Goal: Task Accomplishment & Management: Complete application form

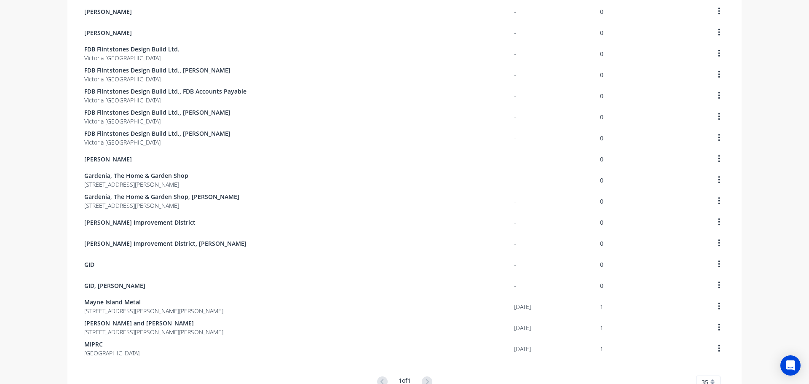
scroll to position [463, 0]
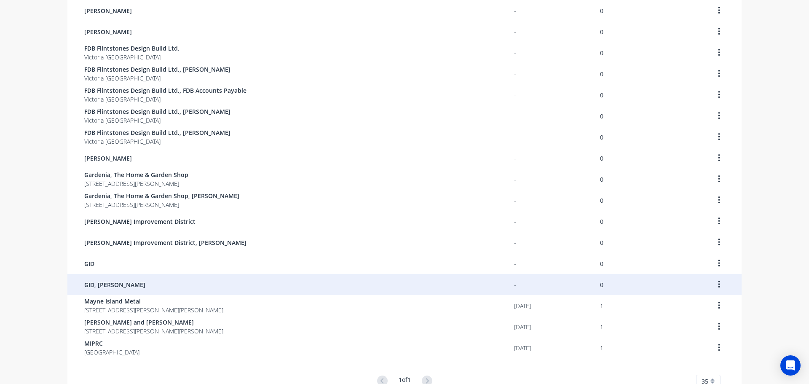
click at [125, 286] on span "GID, [PERSON_NAME]" at bounding box center [114, 284] width 61 height 9
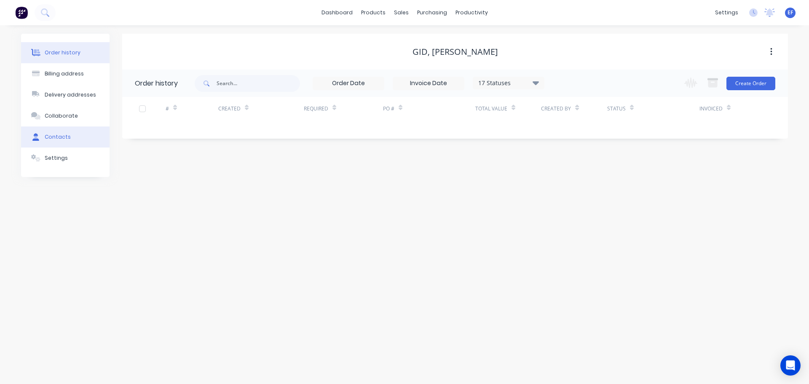
click at [55, 139] on div "Contacts" at bounding box center [58, 137] width 26 height 8
select select "CA"
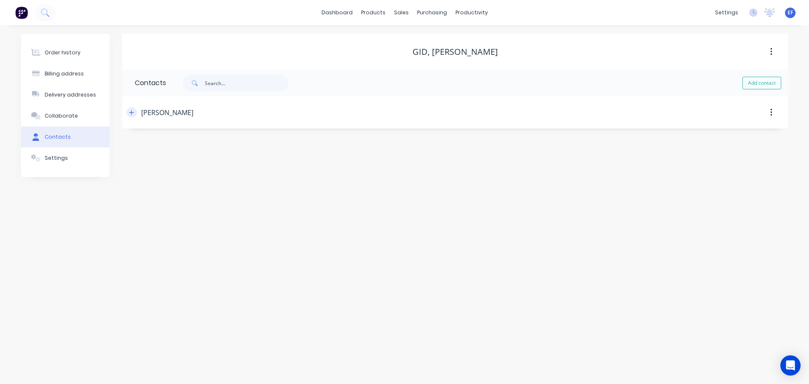
click at [129, 112] on icon "button" at bounding box center [131, 113] width 5 height 6
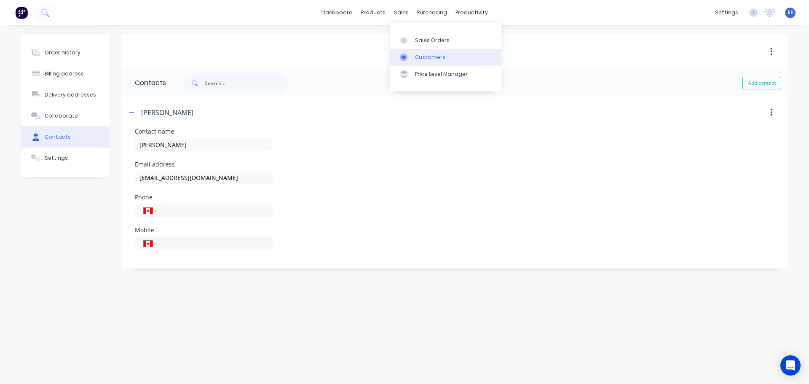
click at [420, 59] on div "Customers" at bounding box center [430, 57] width 30 height 8
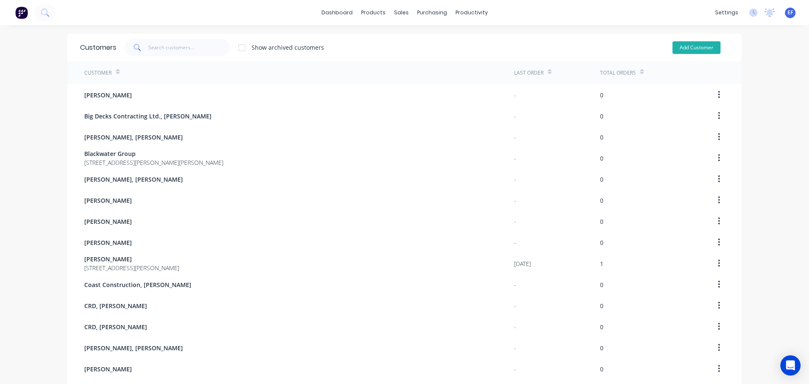
click at [693, 47] on button "Add Customer" at bounding box center [696, 47] width 48 height 13
select select "CA"
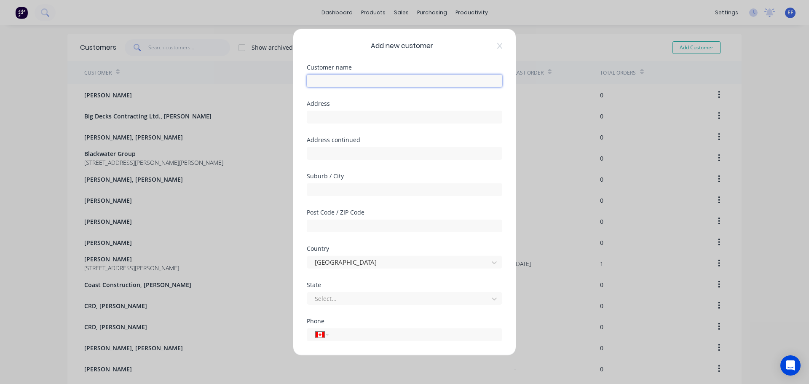
click at [326, 84] on input "text" at bounding box center [404, 80] width 195 height 13
paste input "GID, [PERSON_NAME]"
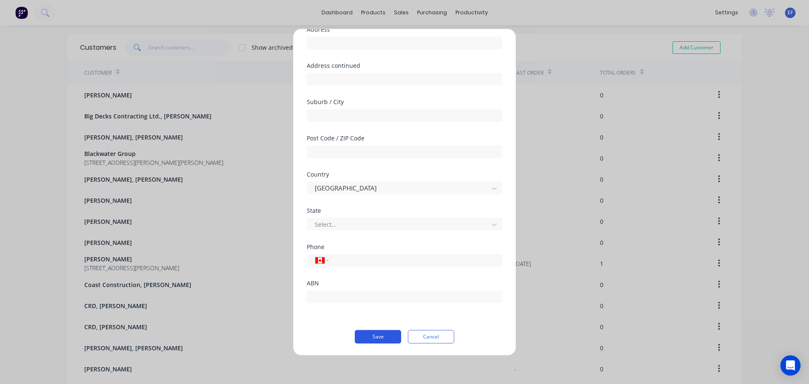
type input "GID, [PERSON_NAME]"
click at [375, 339] on button "Save" at bounding box center [378, 335] width 46 height 13
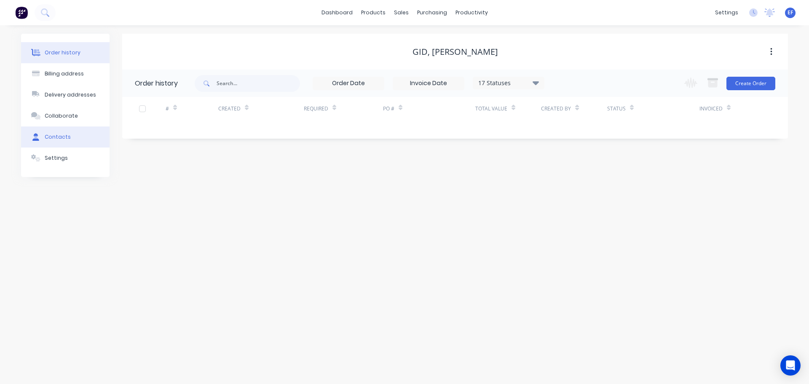
click at [69, 140] on button "Contacts" at bounding box center [65, 136] width 88 height 21
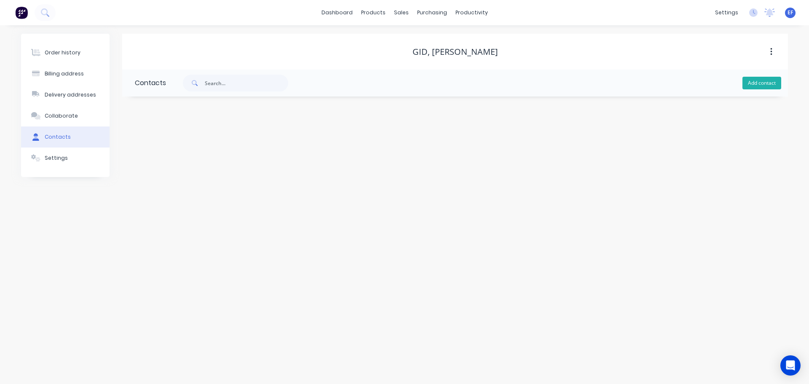
click at [754, 80] on button "Add contact" at bounding box center [761, 83] width 39 height 13
select select "CA"
click at [145, 143] on input "text" at bounding box center [204, 145] width 138 height 13
paste input "GID, [PERSON_NAME]"
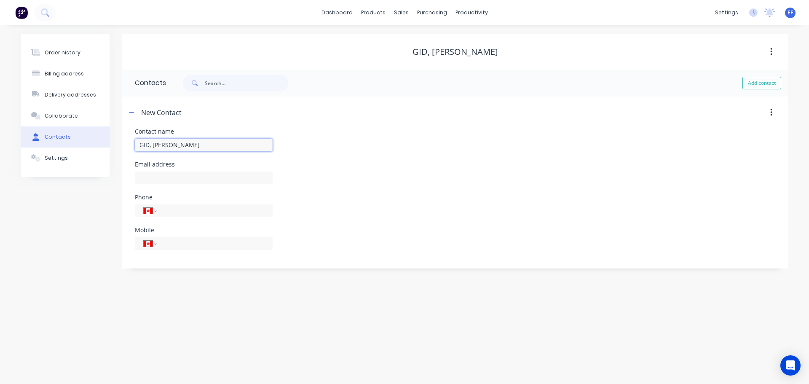
drag, startPoint x: 153, startPoint y: 146, endPoint x: 97, endPoint y: 144, distance: 56.5
click at [98, 144] on div "Order history Billing address Delivery addresses Collaborate Contacts Settings …" at bounding box center [404, 151] width 767 height 235
type input "[PERSON_NAME]"
select select "CA"
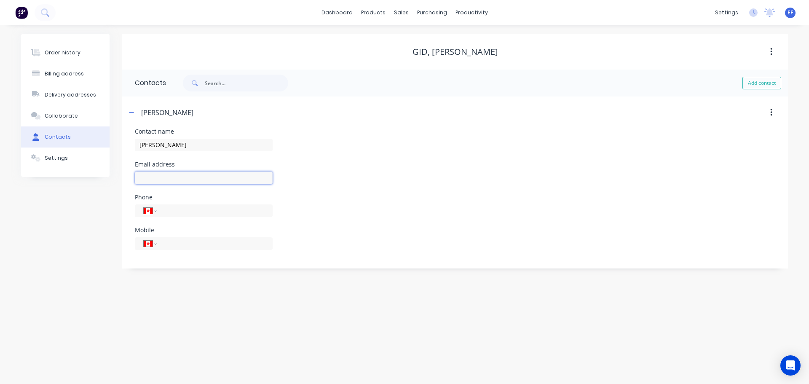
click at [160, 176] on input "text" at bounding box center [204, 177] width 138 height 13
paste input "[PERSON_NAME][EMAIL_ADDRESS][DOMAIN_NAME]"
type input "[PERSON_NAME][EMAIL_ADDRESS][DOMAIN_NAME]"
click at [414, 54] on link "Customers" at bounding box center [446, 57] width 112 height 17
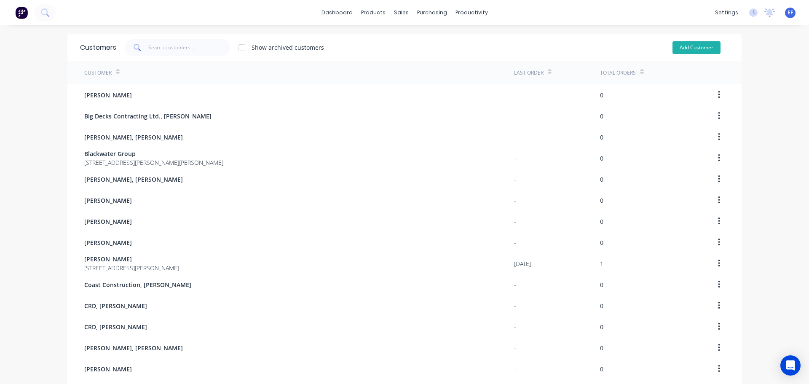
click at [692, 51] on button "Add Customer" at bounding box center [696, 47] width 48 height 13
select select "CA"
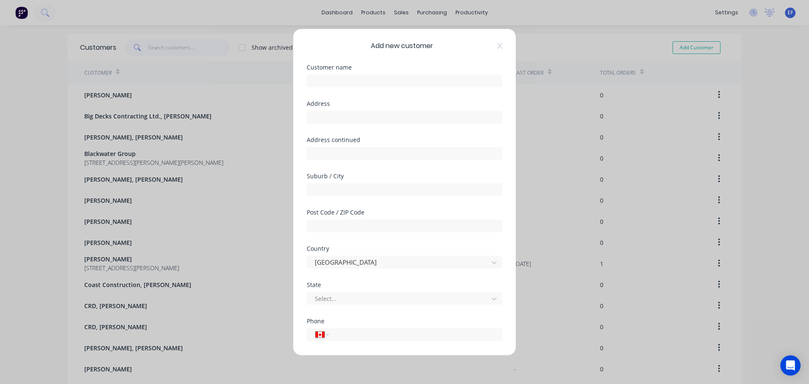
click at [318, 73] on div at bounding box center [404, 79] width 195 height 15
click at [318, 75] on input "text" at bounding box center [404, 80] width 195 height 13
paste input "Give Pizza Chance, [PERSON_NAME]"
type input "Give Pizza Chance, [PERSON_NAME]"
click at [372, 128] on div "Address" at bounding box center [404, 118] width 195 height 36
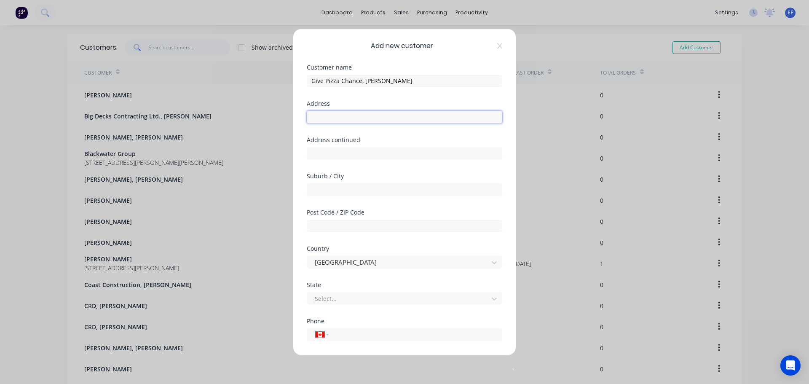
click at [370, 120] on input "text" at bounding box center [404, 116] width 195 height 13
paste input ""Give Pizza Chance ""
type input ""Give Pizza Chance ""
drag, startPoint x: 377, startPoint y: 119, endPoint x: 205, endPoint y: 121, distance: 171.9
click at [205, 121] on div "Add new customer Customer name Give Pizza Chance, [PERSON_NAME] Address "Give P…" at bounding box center [404, 192] width 809 height 384
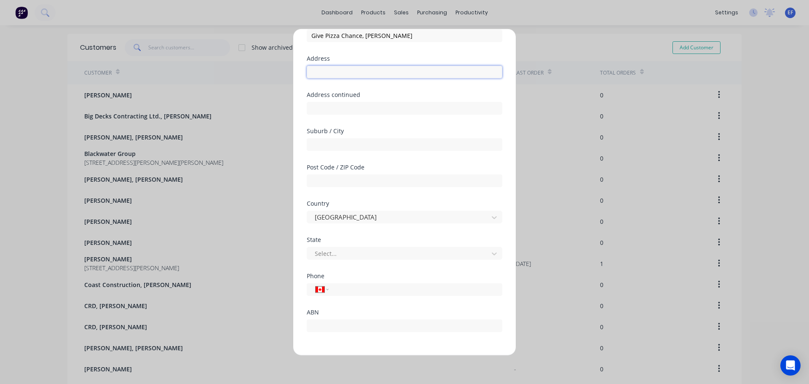
scroll to position [74, 0]
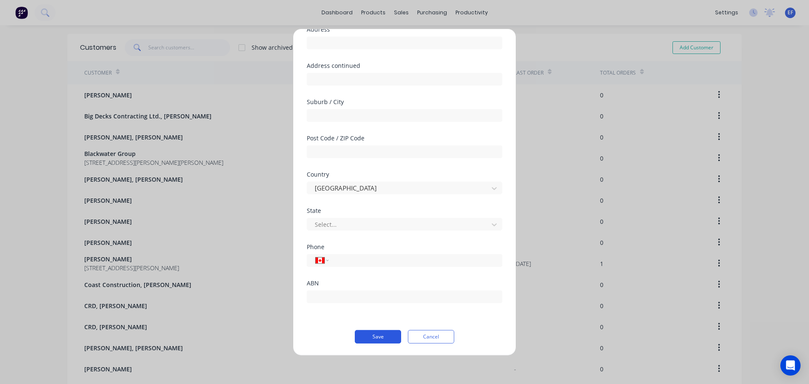
click at [366, 341] on button "Save" at bounding box center [378, 335] width 46 height 13
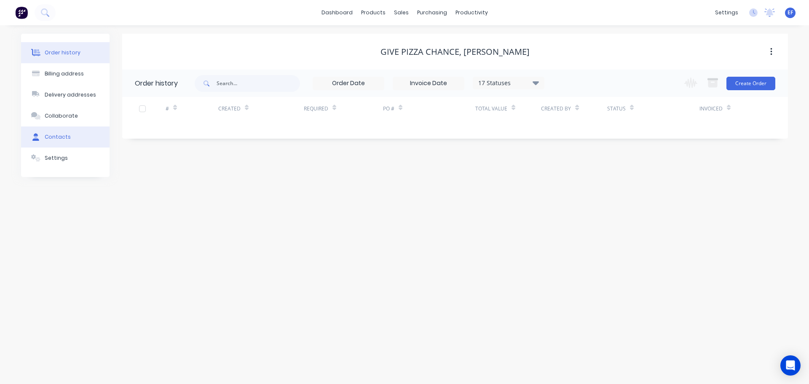
click at [56, 137] on div "Contacts" at bounding box center [58, 137] width 26 height 8
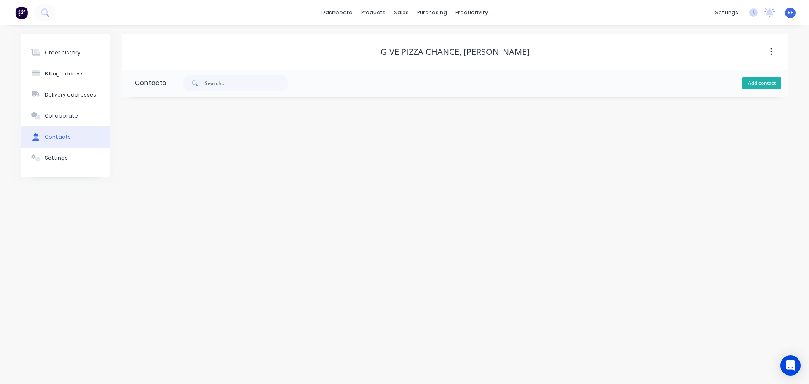
click at [754, 83] on button "Add contact" at bounding box center [761, 83] width 39 height 13
select select "CA"
click at [256, 148] on input "text" at bounding box center [204, 145] width 138 height 13
paste input ""Give Pizza Chance ""
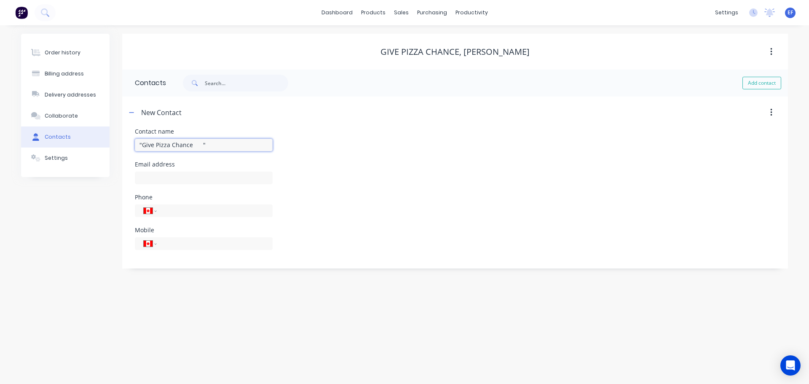
type input ""Give Pizza Chance ""
select select "CA"
drag, startPoint x: 468, startPoint y: 52, endPoint x: 532, endPoint y: 53, distance: 63.6
click at [532, 53] on div "Give Pizza Chance, [PERSON_NAME]" at bounding box center [455, 52] width 666 height 10
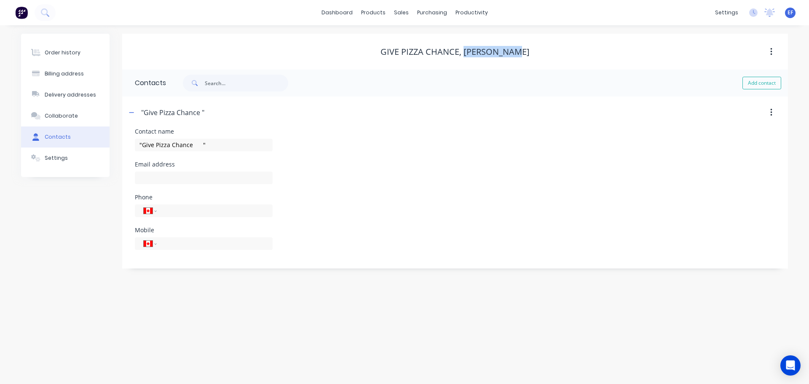
copy div "[PERSON_NAME]"
drag, startPoint x: 208, startPoint y: 146, endPoint x: 55, endPoint y: 146, distance: 152.9
click at [55, 146] on div "Order history Billing address Delivery addresses Collaborate Contacts Settings …" at bounding box center [404, 151] width 767 height 235
paste input "[PERSON_NAME]"
type input "[PERSON_NAME]"
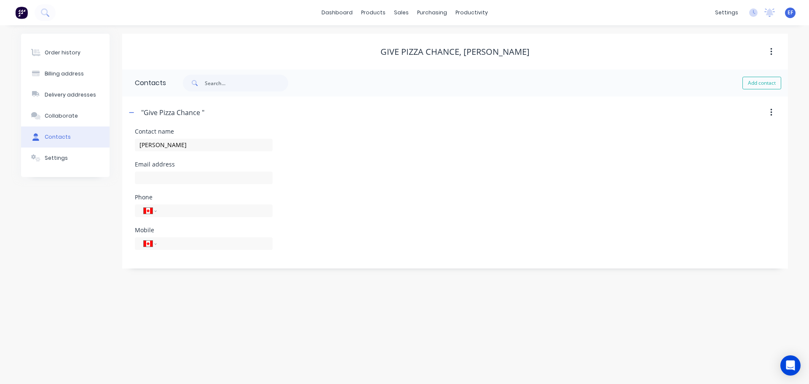
click at [146, 170] on div at bounding box center [204, 181] width 138 height 25
click at [167, 176] on input "text" at bounding box center [204, 177] width 138 height 13
paste input "[EMAIL_ADDRESS][DOMAIN_NAME]"
type input "[EMAIL_ADDRESS][DOMAIN_NAME]"
click at [59, 249] on div "Order history Billing address Delivery addresses Collaborate Contacts Settings" at bounding box center [65, 151] width 88 height 235
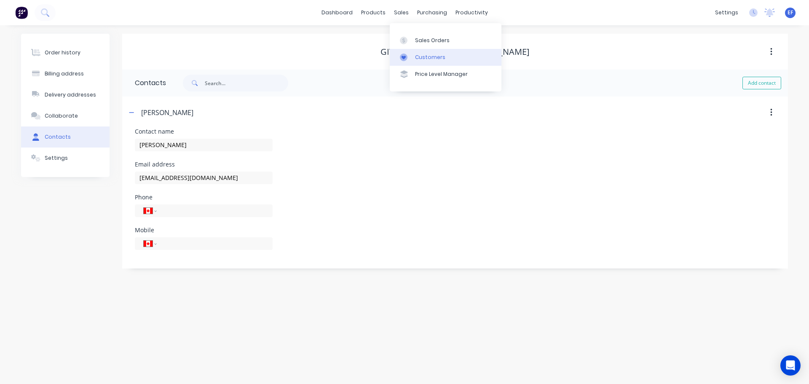
click at [408, 59] on div at bounding box center [406, 57] width 13 height 8
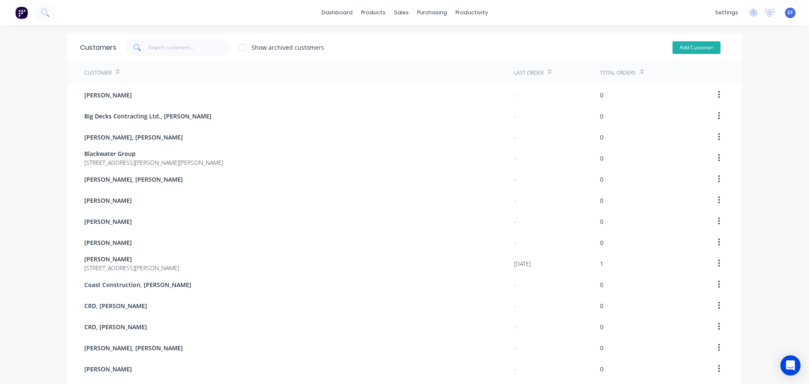
click at [694, 47] on button "Add Customer" at bounding box center [696, 47] width 48 height 13
select select "CA"
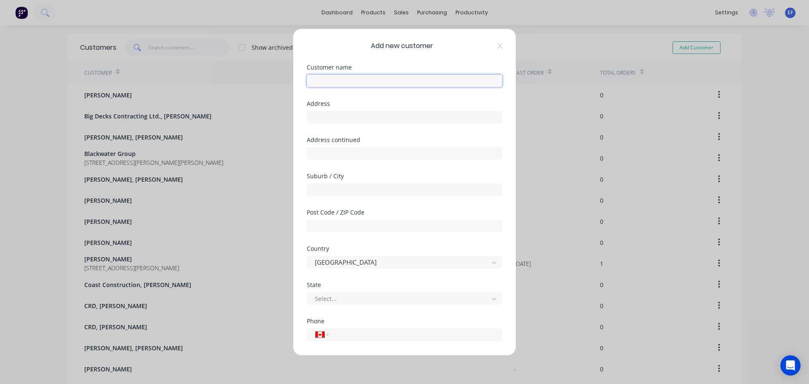
click at [382, 85] on input "text" at bounding box center [404, 80] width 195 height 13
paste input "[PERSON_NAME], [PERSON_NAME]"
type input "[PERSON_NAME], [PERSON_NAME]"
click at [342, 120] on input "text" at bounding box center [404, 116] width 195 height 13
paste input ""[PERSON_NAME] ""
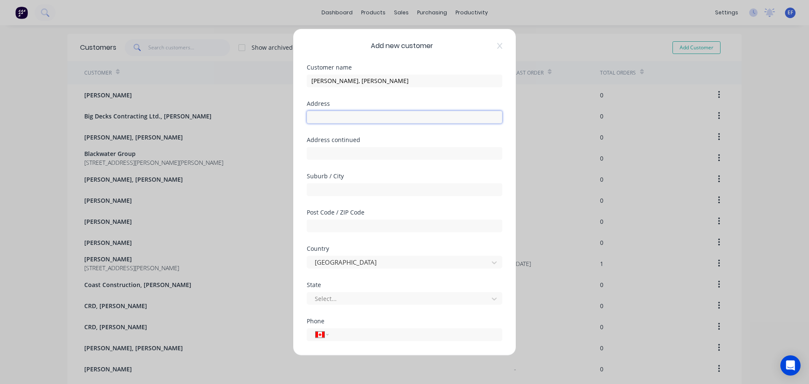
type input ""[PERSON_NAME] ""
drag, startPoint x: 367, startPoint y: 117, endPoint x: 208, endPoint y: 131, distance: 159.0
click at [208, 131] on div "Add new customer Customer name [PERSON_NAME], [PERSON_NAME] Address "[PERSON_NA…" at bounding box center [404, 192] width 809 height 384
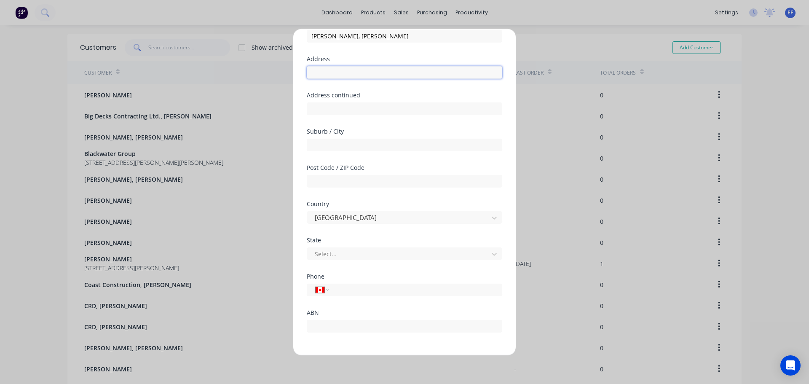
scroll to position [74, 0]
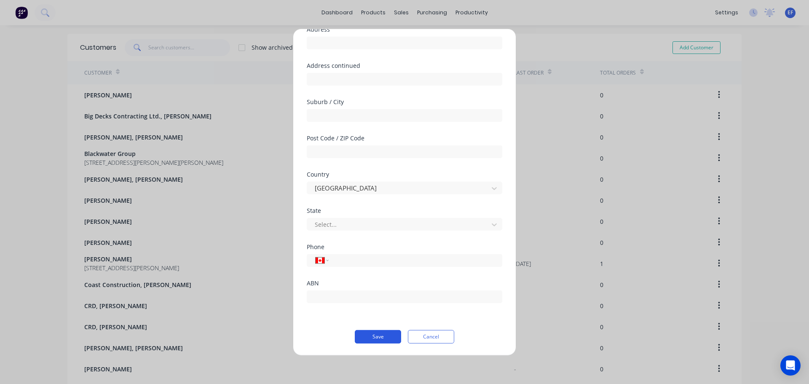
click at [378, 337] on button "Save" at bounding box center [378, 335] width 46 height 13
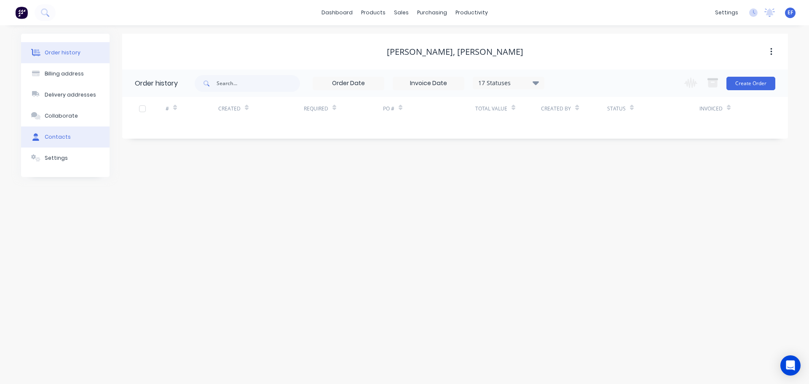
click at [69, 138] on button "Contacts" at bounding box center [65, 136] width 88 height 21
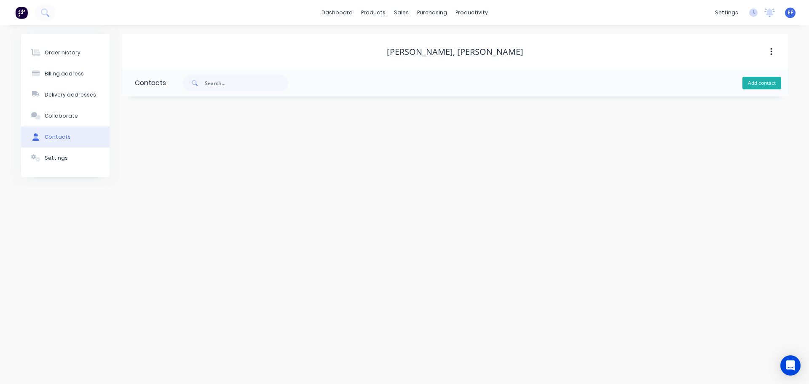
click at [749, 82] on button "Add contact" at bounding box center [761, 83] width 39 height 13
select select "CA"
drag, startPoint x: 459, startPoint y: 54, endPoint x: 518, endPoint y: 54, distance: 58.5
click at [518, 54] on div "[PERSON_NAME], [PERSON_NAME]" at bounding box center [455, 52] width 136 height 10
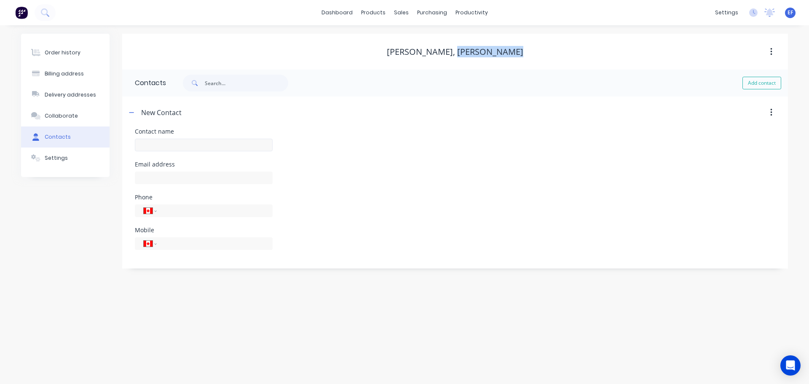
copy div "[PERSON_NAME]"
click at [176, 154] on div at bounding box center [204, 148] width 138 height 25
click at [178, 140] on input "text" at bounding box center [204, 145] width 138 height 13
paste input "[PERSON_NAME]"
type input "[PERSON_NAME]"
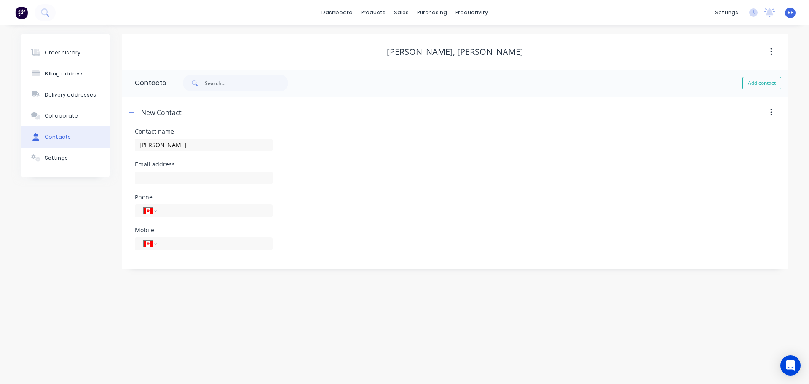
select select "CA"
click at [173, 175] on input "text" at bounding box center [204, 177] width 138 height 13
paste input "[EMAIL_ADDRESS][DOMAIN_NAME]"
type input "[EMAIL_ADDRESS][DOMAIN_NAME]"
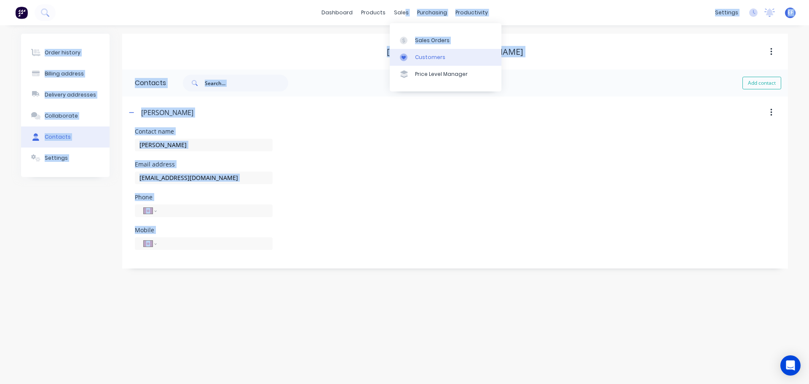
drag, startPoint x: 404, startPoint y: 12, endPoint x: 407, endPoint y: 61, distance: 49.4
click at [407, 61] on body "dashboard products sales purchasing productivity dashboard products Product Cat…" at bounding box center [404, 192] width 809 height 384
click at [404, 18] on div "sales" at bounding box center [401, 12] width 23 height 13
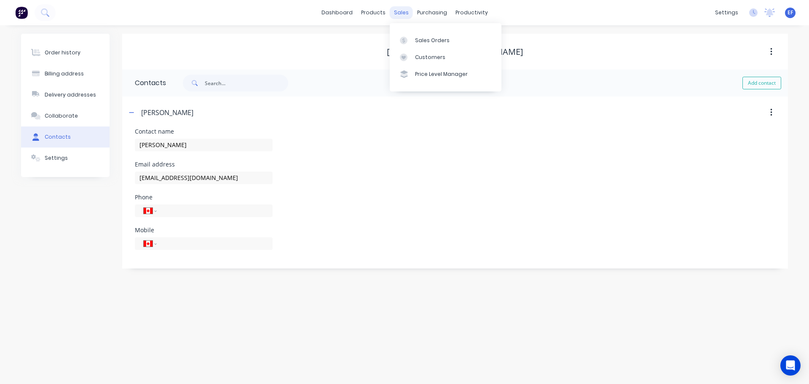
click at [400, 11] on div "sales" at bounding box center [401, 12] width 23 height 13
click at [414, 59] on link "Customers" at bounding box center [446, 57] width 112 height 17
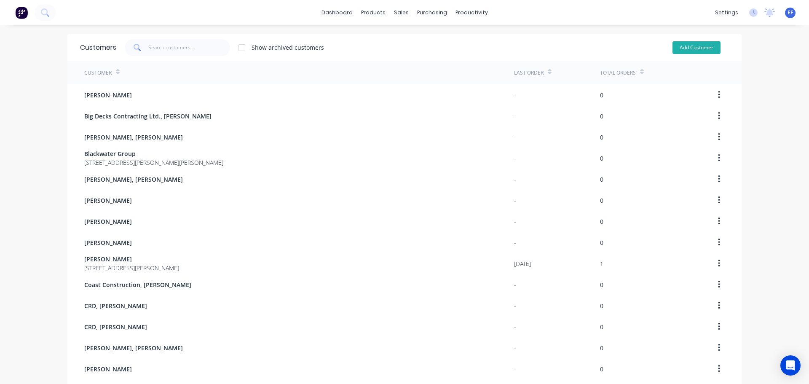
click at [701, 45] on button "Add Customer" at bounding box center [696, 47] width 48 height 13
select select "CA"
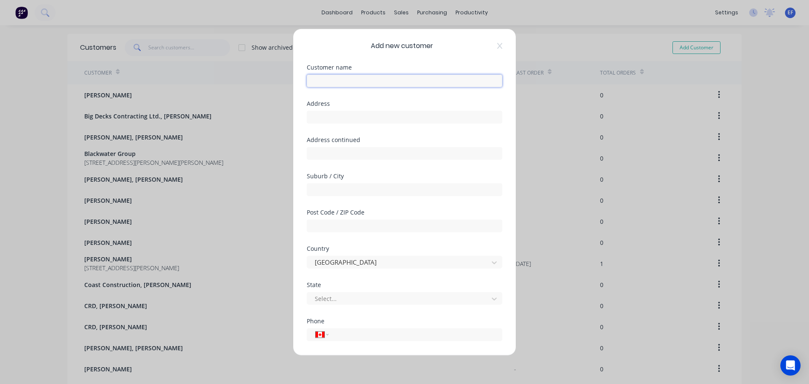
click at [364, 83] on input "text" at bounding box center [404, 80] width 195 height 13
paste input "Good As Wood"
type input "Good As Wood"
click at [354, 337] on input "tel" at bounding box center [413, 334] width 159 height 10
paste input "[PHONE_NUMBER]"
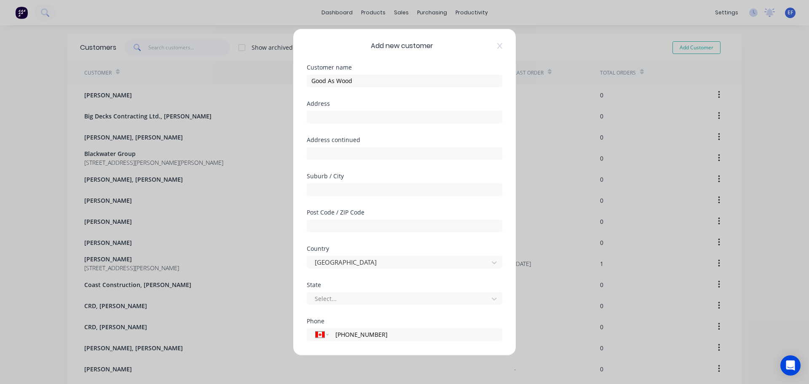
scroll to position [74, 0]
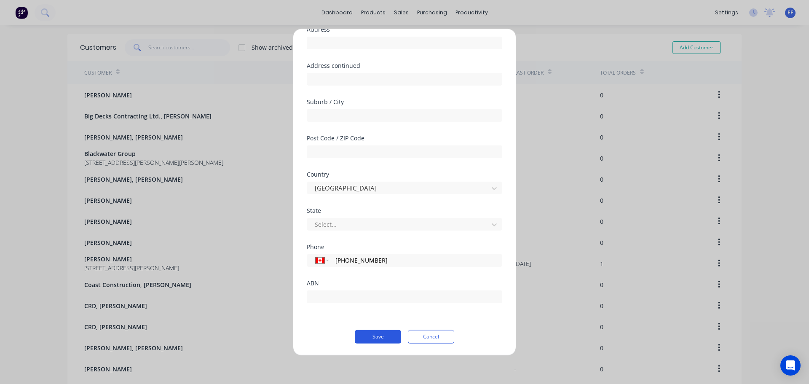
type input "[PHONE_NUMBER]"
click at [366, 337] on button "Save" at bounding box center [378, 335] width 46 height 13
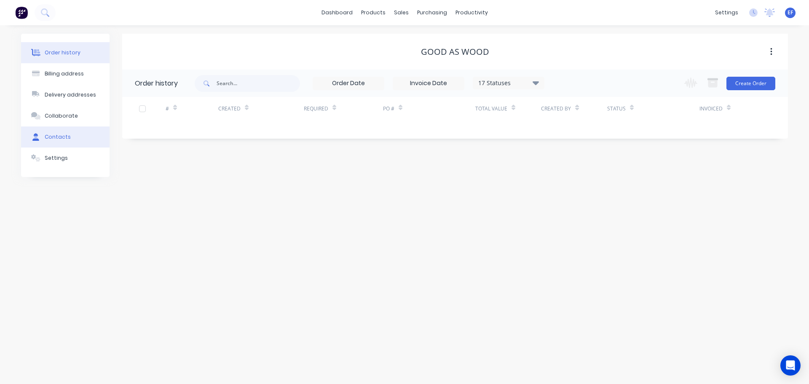
click at [58, 142] on button "Contacts" at bounding box center [65, 136] width 88 height 21
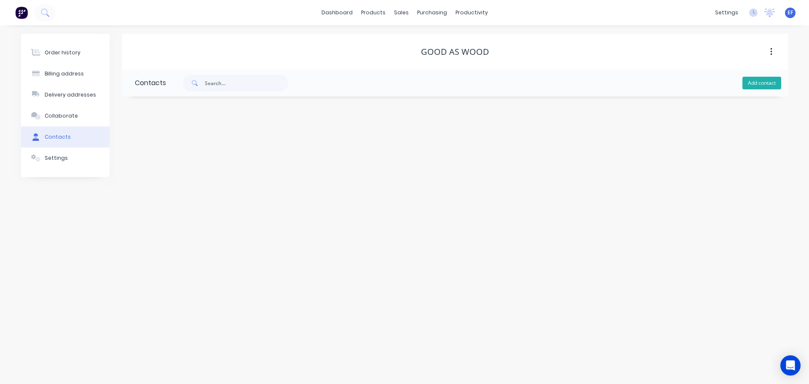
click at [743, 79] on button "Add contact" at bounding box center [761, 83] width 39 height 13
select select "CA"
click at [239, 146] on input "text" at bounding box center [204, 145] width 138 height 13
paste input ""Good As Wood ""
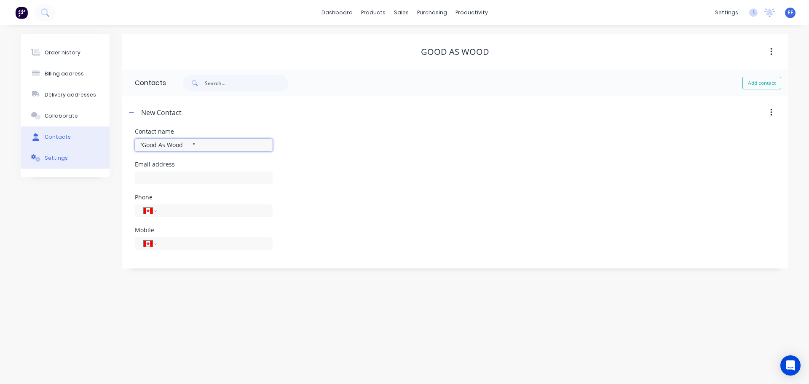
drag, startPoint x: 225, startPoint y: 147, endPoint x: 75, endPoint y: 149, distance: 150.0
click at [76, 149] on div "Order history Billing address Delivery addresses Collaborate Contacts Settings …" at bounding box center [404, 151] width 767 height 235
click at [222, 146] on input ""Good As Wood "" at bounding box center [204, 145] width 138 height 13
click at [140, 145] on input ""Good As Wood" at bounding box center [204, 145] width 138 height 13
click at [142, 144] on input ""Good As Wood" at bounding box center [204, 145] width 138 height 13
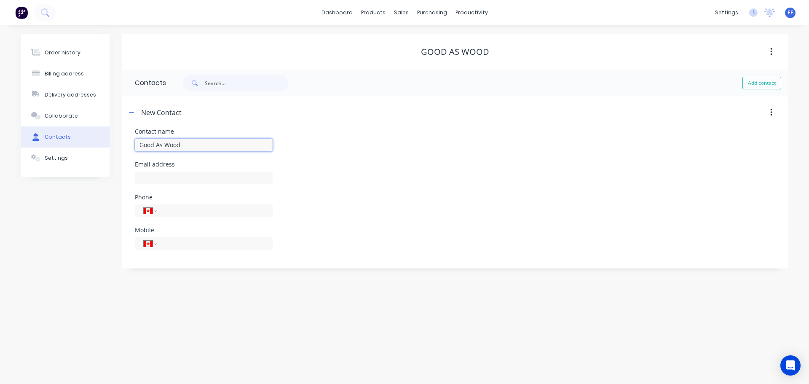
type input "Good As Wood"
select select "CA"
click at [171, 184] on div at bounding box center [204, 181] width 138 height 25
click at [173, 177] on input "text" at bounding box center [204, 177] width 138 height 13
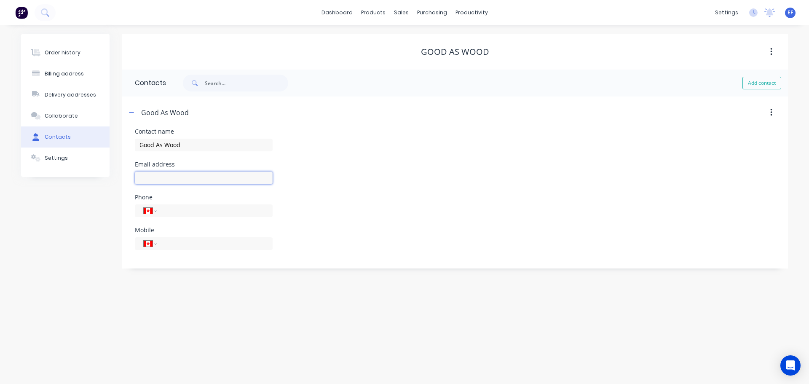
paste input "[EMAIL_ADDRESS][DOMAIN_NAME]"
type input "[EMAIL_ADDRESS][DOMAIN_NAME]"
click at [408, 59] on div at bounding box center [406, 57] width 13 height 8
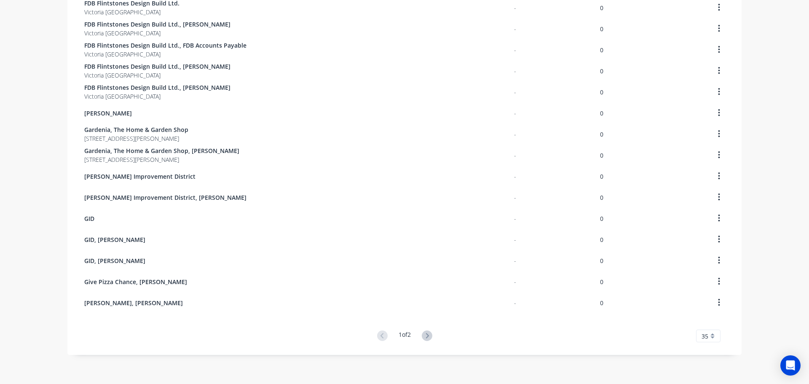
scroll to position [509, 0]
click at [425, 334] on icon at bounding box center [426, 334] width 3 height 5
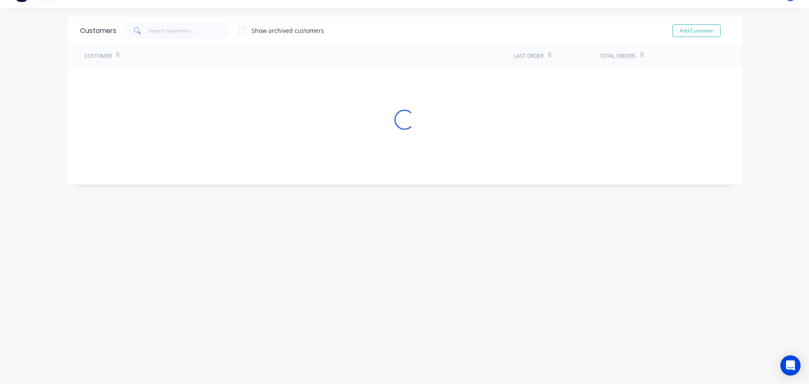
scroll to position [0, 0]
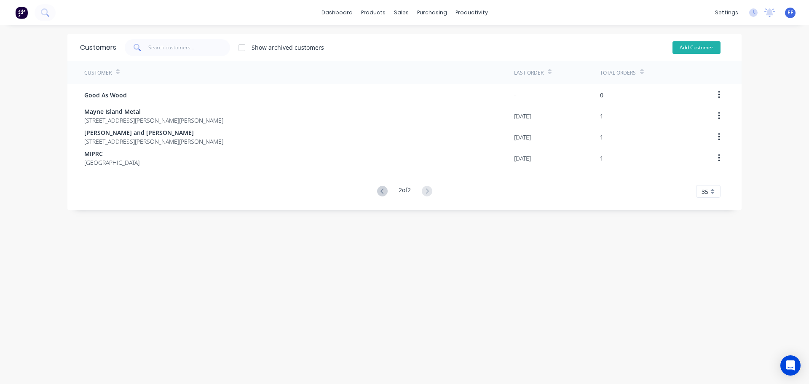
click at [687, 47] on button "Add Customer" at bounding box center [696, 47] width 48 height 13
select select "CA"
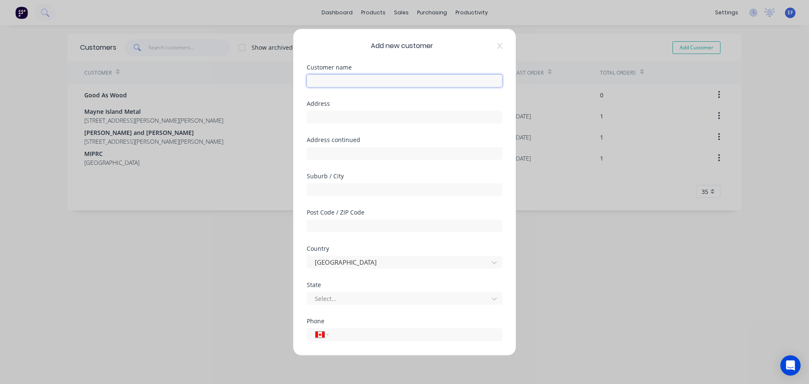
click at [400, 76] on input "text" at bounding box center [404, 80] width 195 height 13
paste input "Good As Wood, Admin [PERSON_NAME]"
type input "Good As Wood, Admin [PERSON_NAME]"
